Goal: Information Seeking & Learning: Learn about a topic

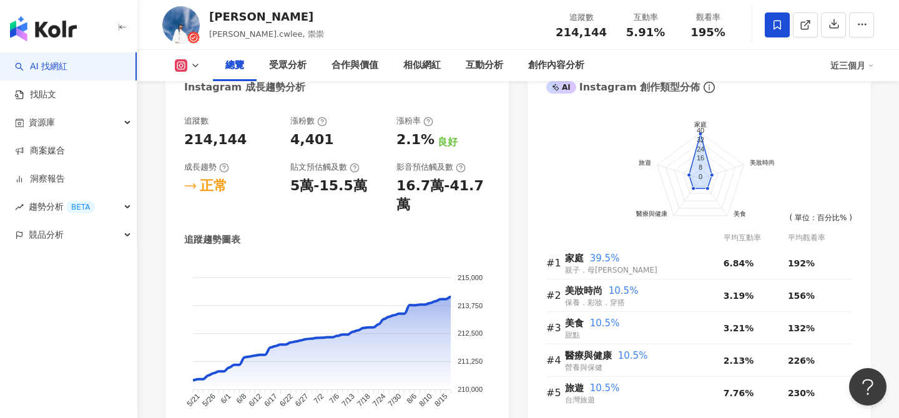
scroll to position [683, 0]
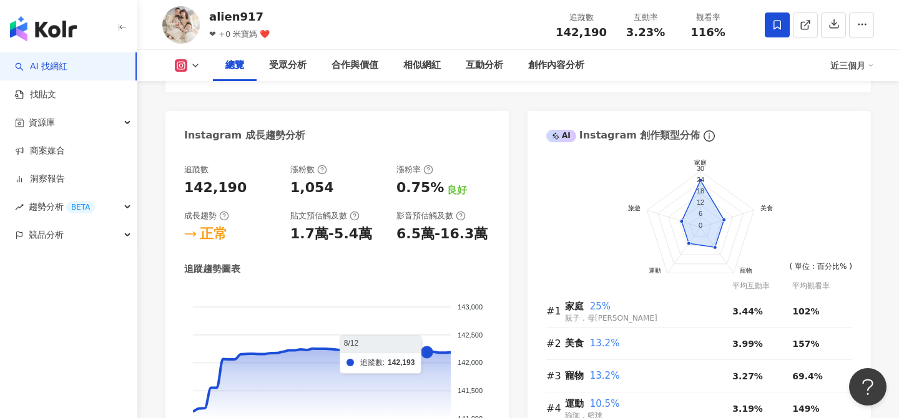
scroll to position [660, 0]
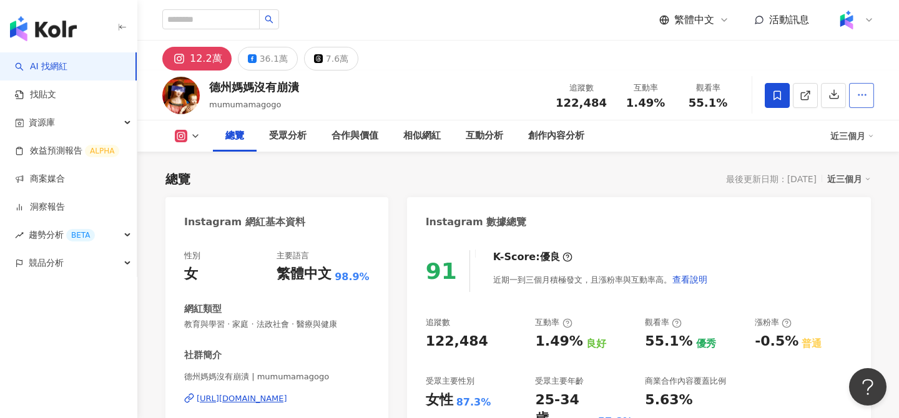
click at [855, 105] on button "button" at bounding box center [861, 95] width 25 height 25
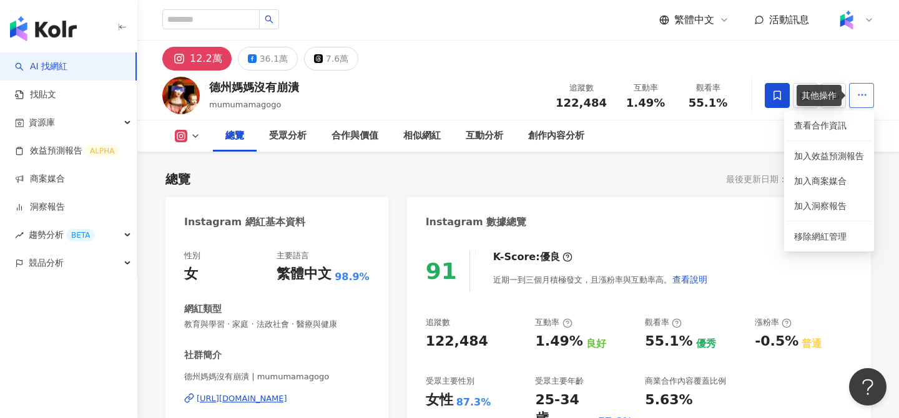
click at [856, 95] on icon "button" at bounding box center [861, 94] width 11 height 11
click at [839, 124] on div "總覽 受眾分析 合作與價值 相似網紅 互動分析 創作內容分析 近三個月" at bounding box center [517, 135] width 711 height 31
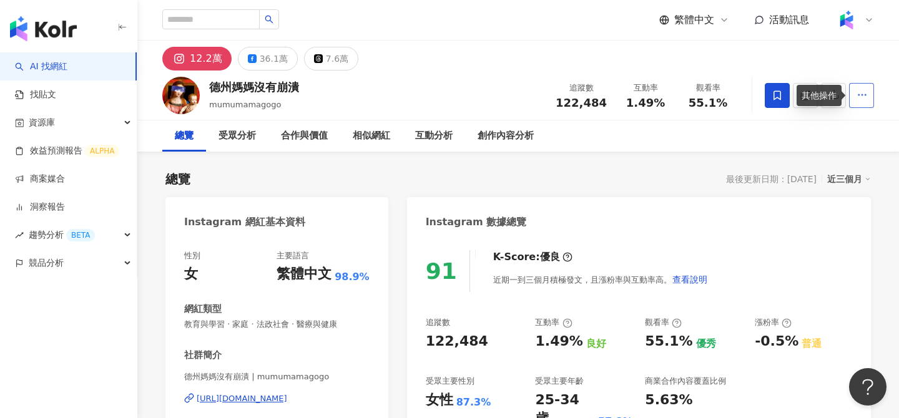
click at [857, 99] on icon "button" at bounding box center [861, 94] width 11 height 11
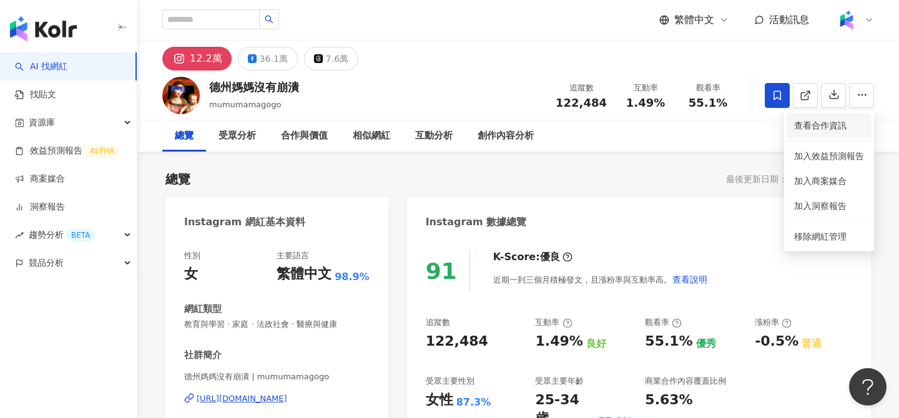
click at [824, 127] on span "查看合作資訊" at bounding box center [829, 126] width 70 height 14
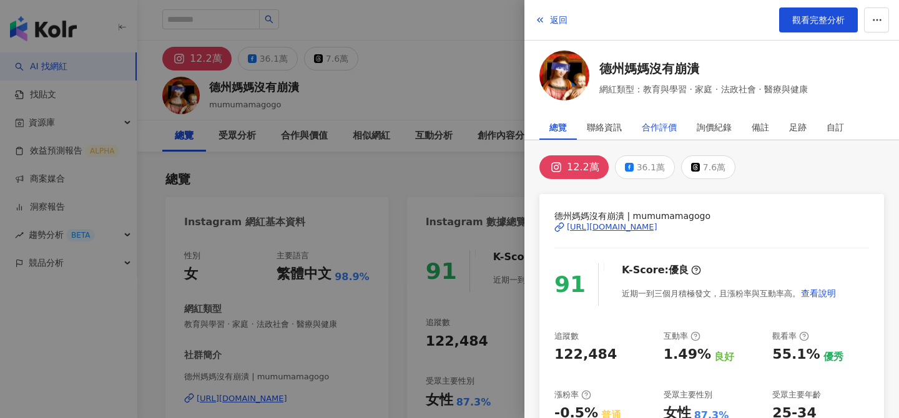
click at [671, 126] on div "合作評價" at bounding box center [658, 127] width 35 height 25
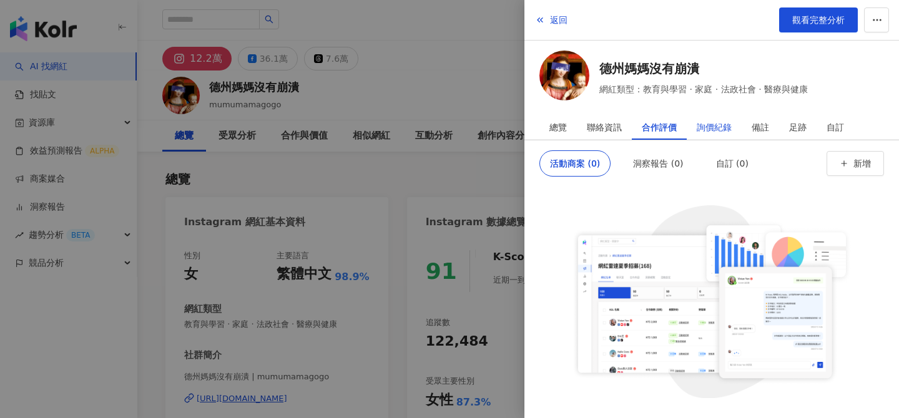
click at [715, 123] on div "詢價紀錄" at bounding box center [713, 127] width 35 height 25
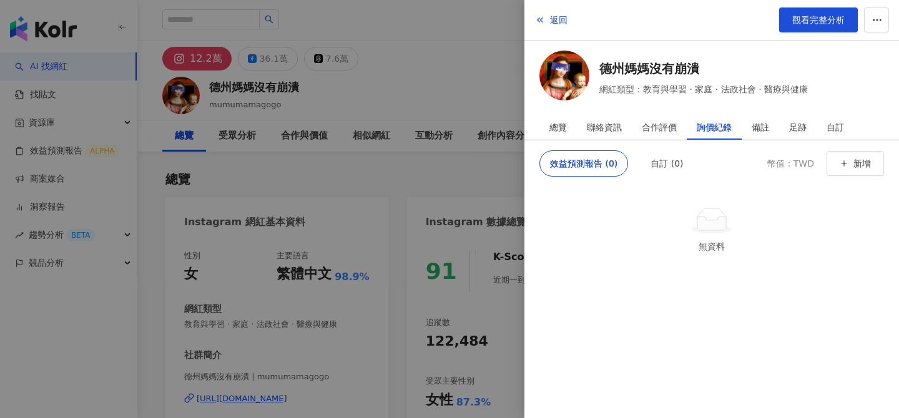
click at [485, 62] on div at bounding box center [449, 209] width 899 height 418
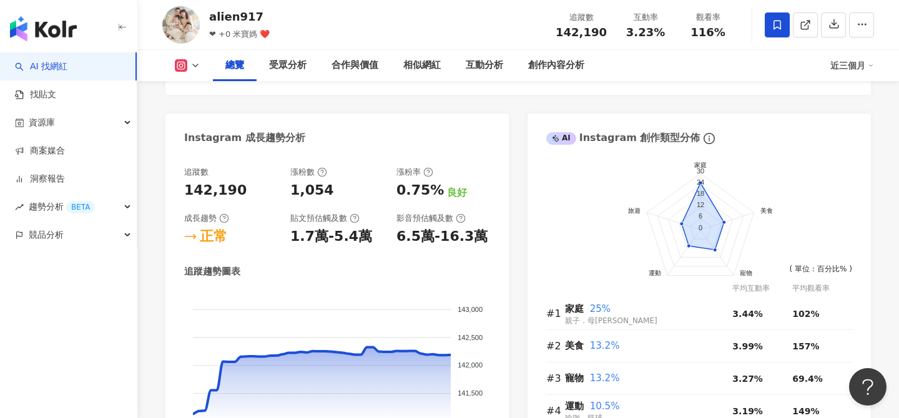
scroll to position [660, 0]
